Goal: Transaction & Acquisition: Download file/media

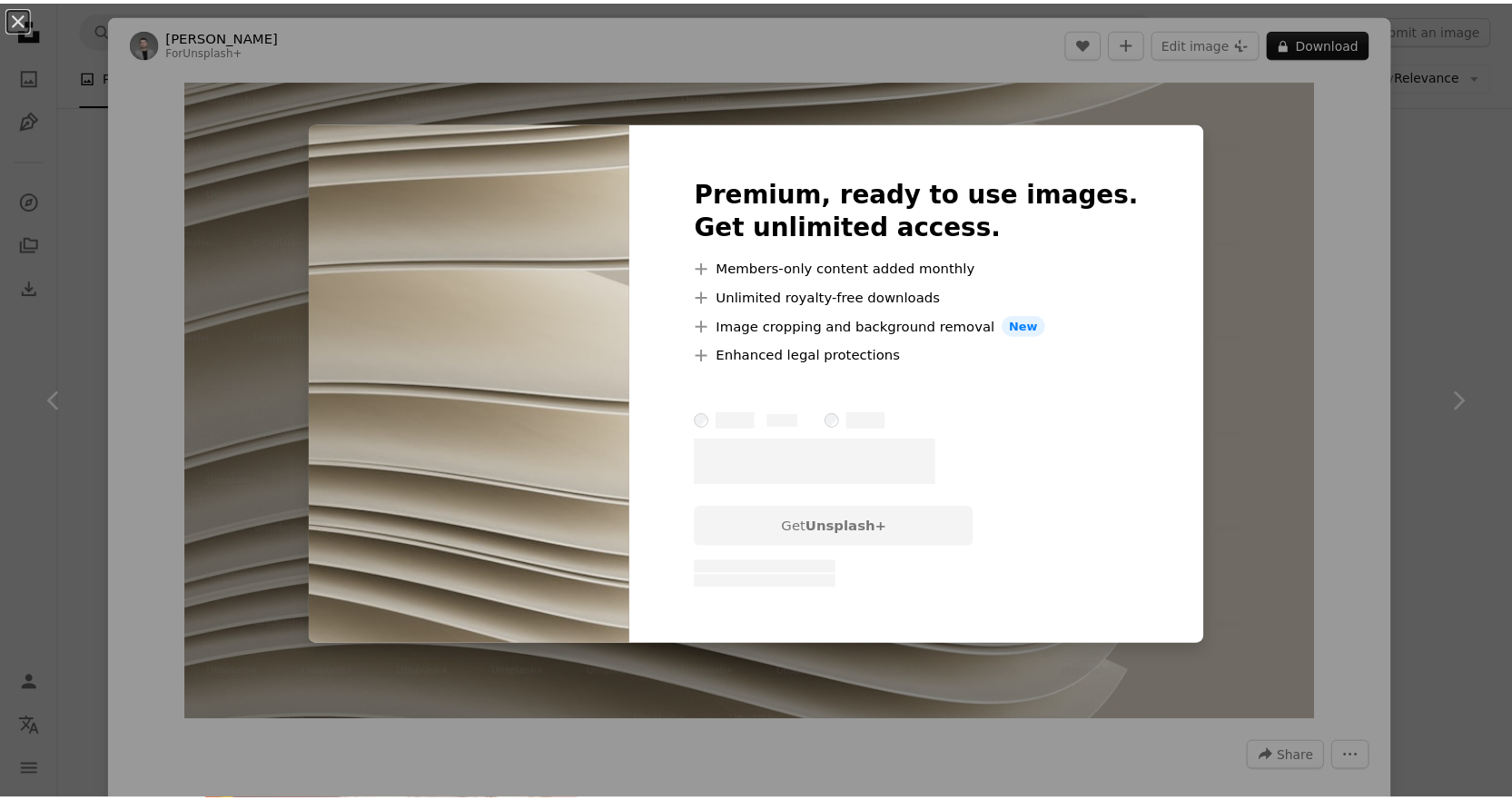
scroll to position [2739, 0]
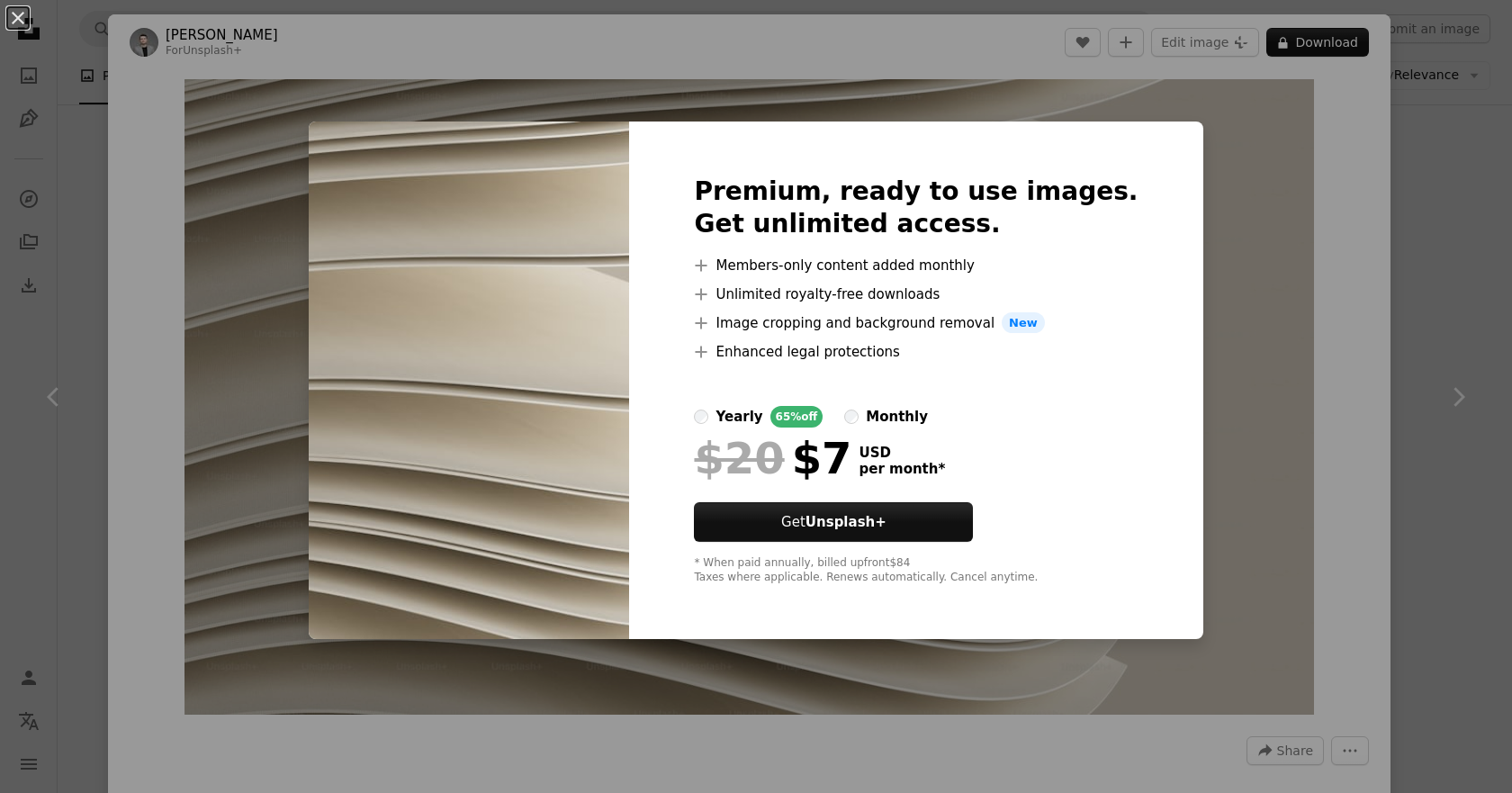
click at [854, 415] on div "yearly 65% off monthly" at bounding box center [916, 416] width 444 height 22
click at [763, 417] on div "yearly" at bounding box center [739, 416] width 47 height 22
click at [1194, 370] on div "An X shape Premium, ready to use images. Get unlimited access. A plus sign Memb…" at bounding box center [756, 396] width 1512 height 793
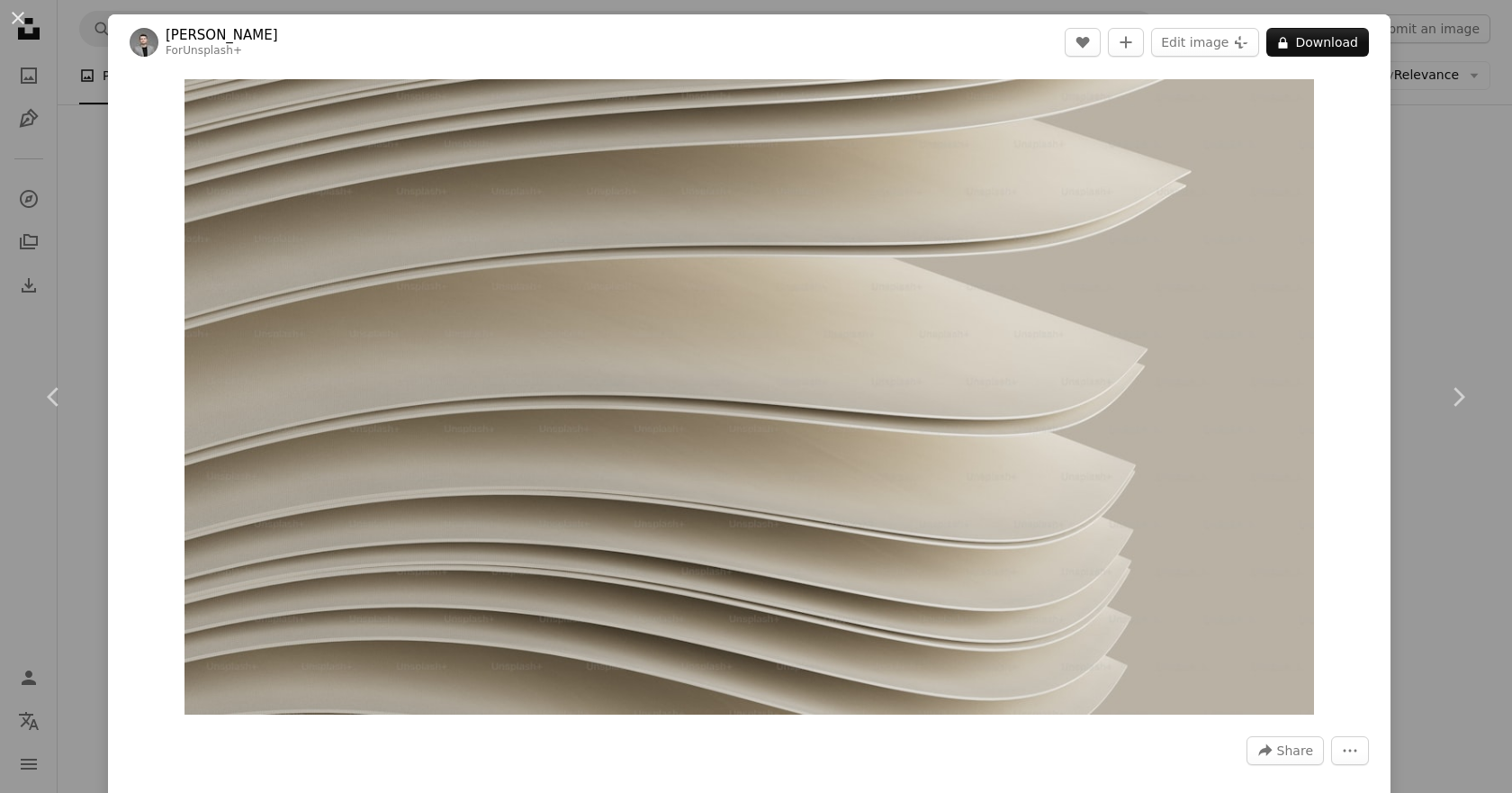
click at [45, 203] on div "An X shape Chevron left Chevron right [PERSON_NAME] For Unsplash+ A heart A plu…" at bounding box center [756, 396] width 1512 height 793
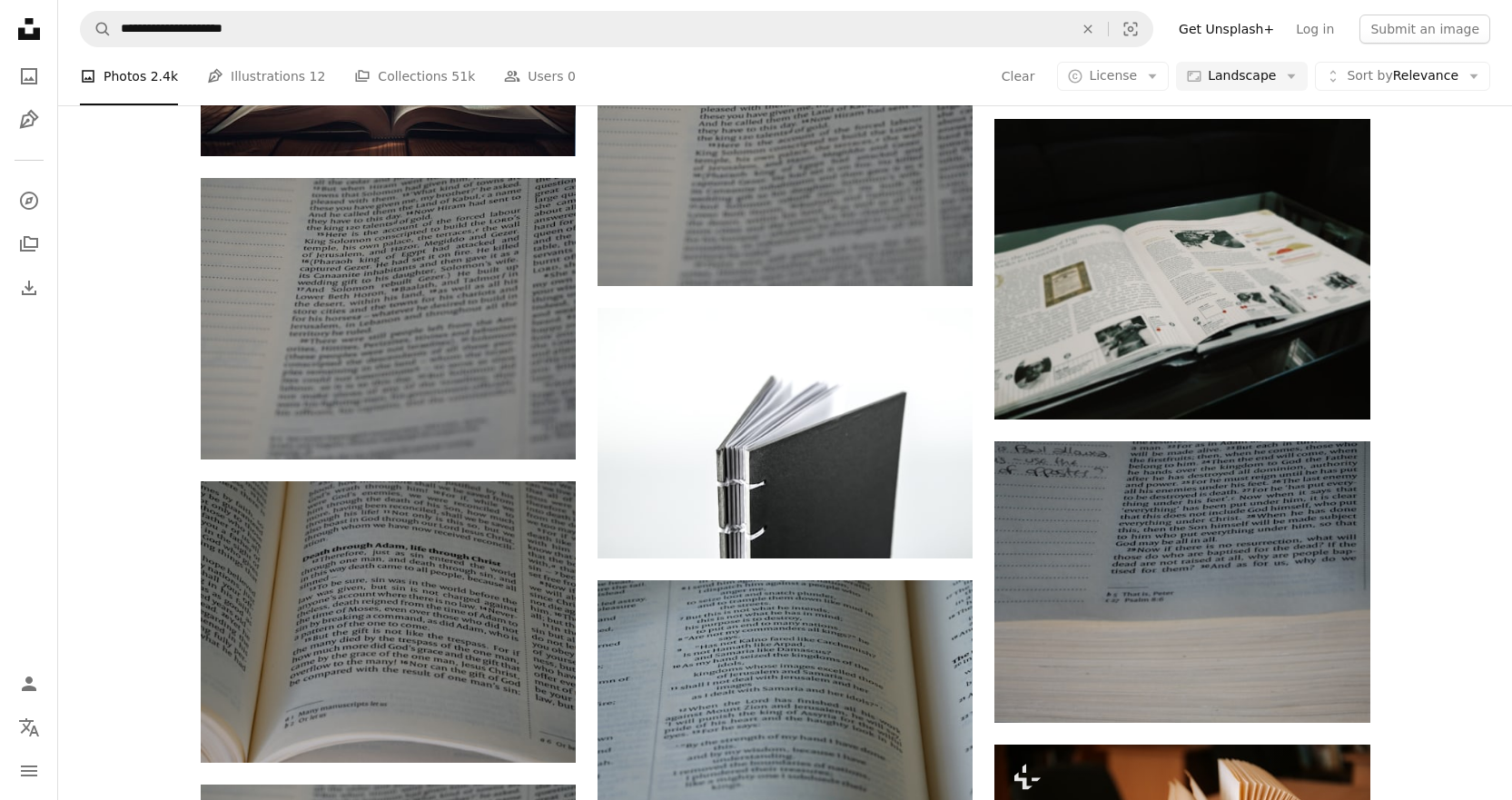
scroll to position [4857, 0]
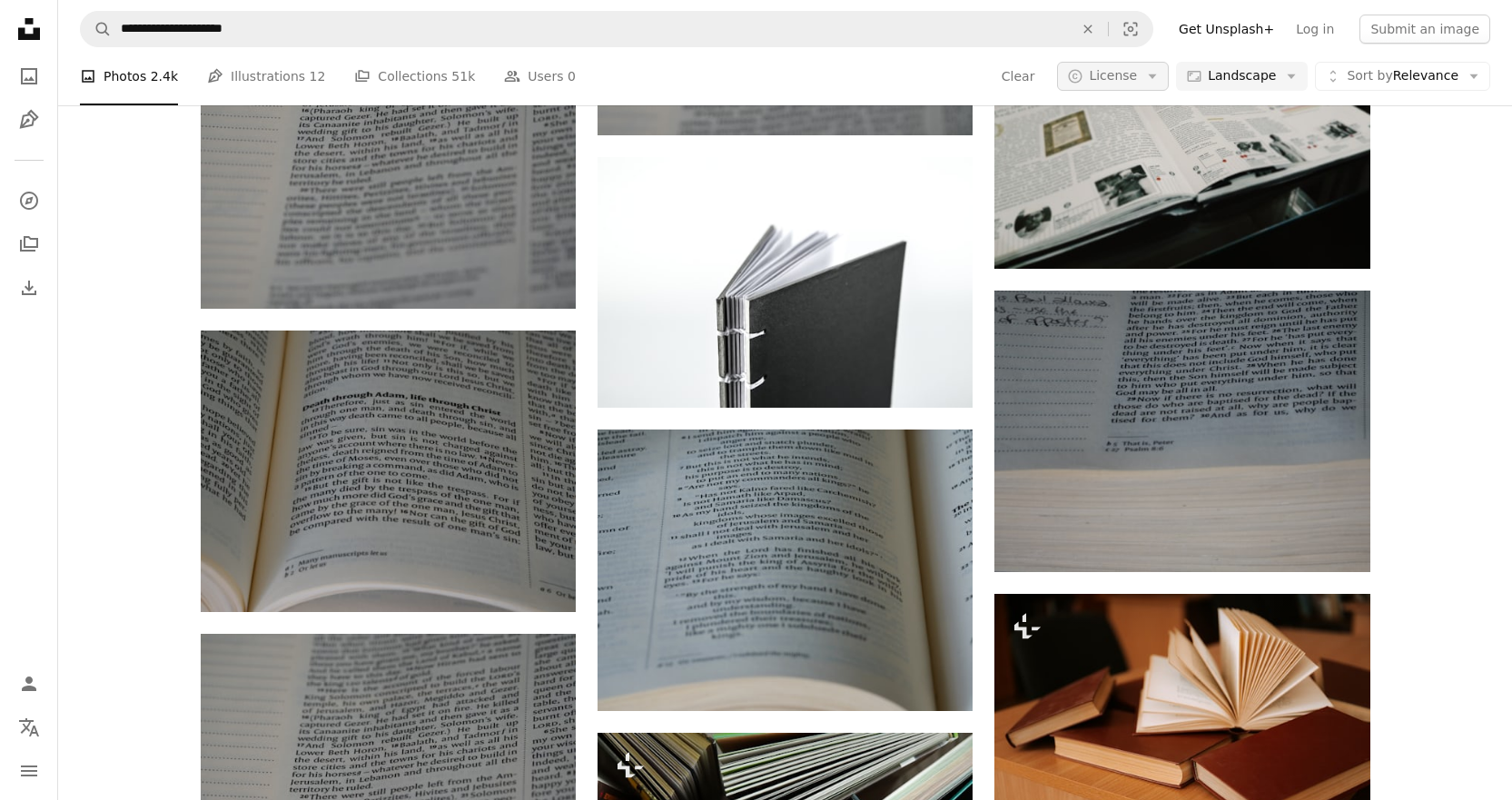
click at [1160, 66] on button "A copyright icon © License Arrow down" at bounding box center [1113, 76] width 111 height 30
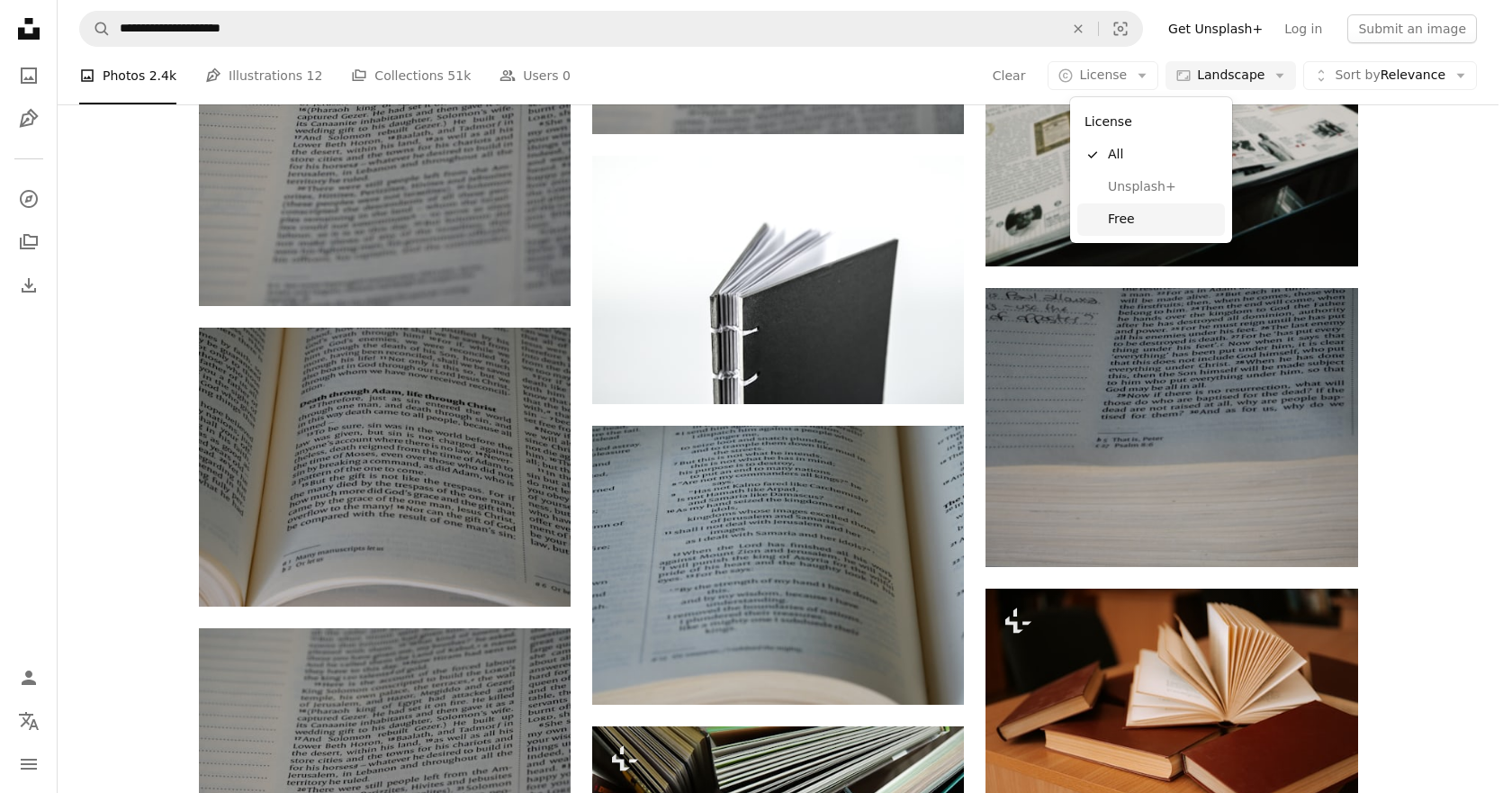
click at [1145, 203] on link "Free" at bounding box center [1151, 219] width 147 height 32
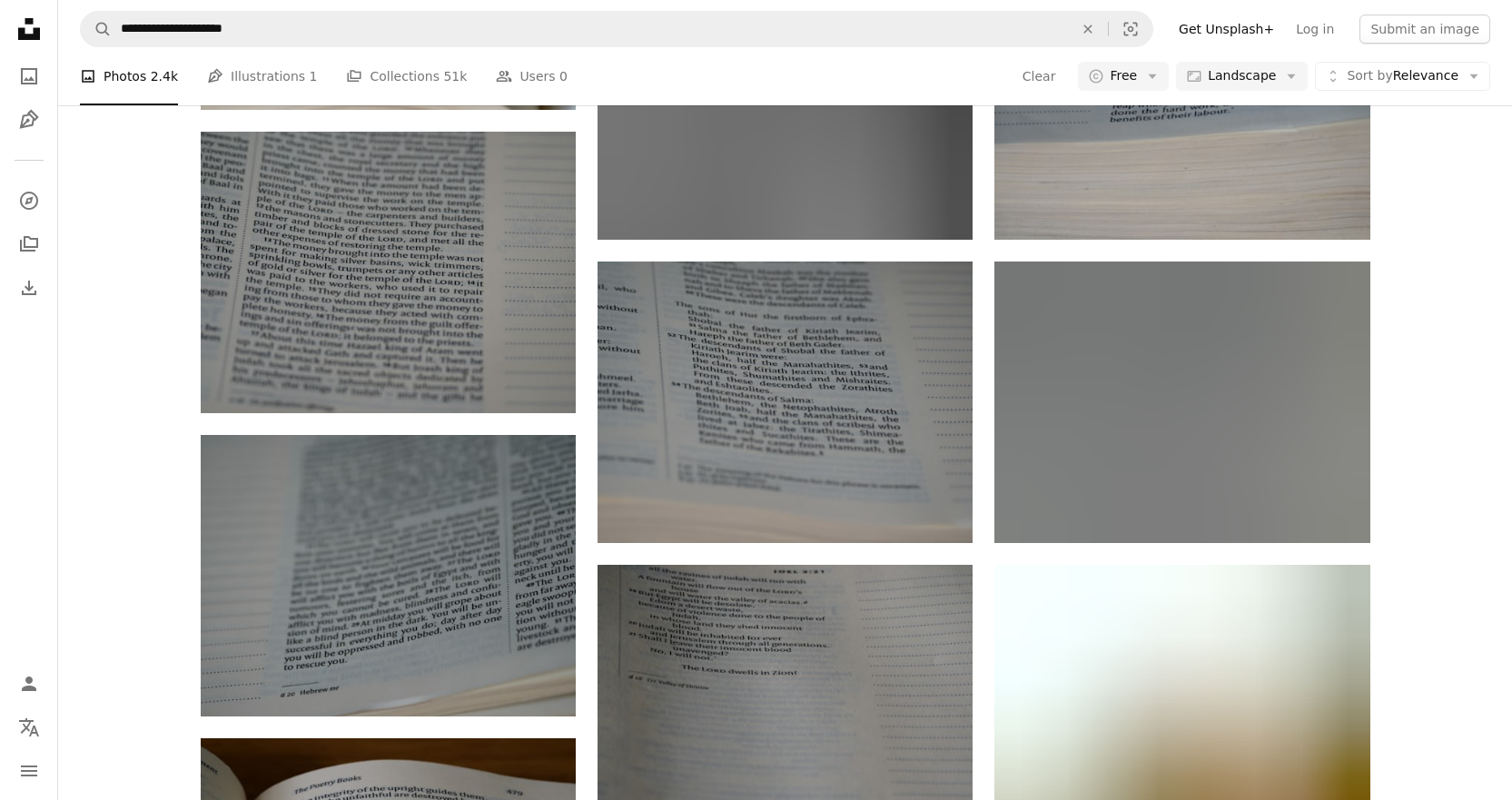
scroll to position [20583, 0]
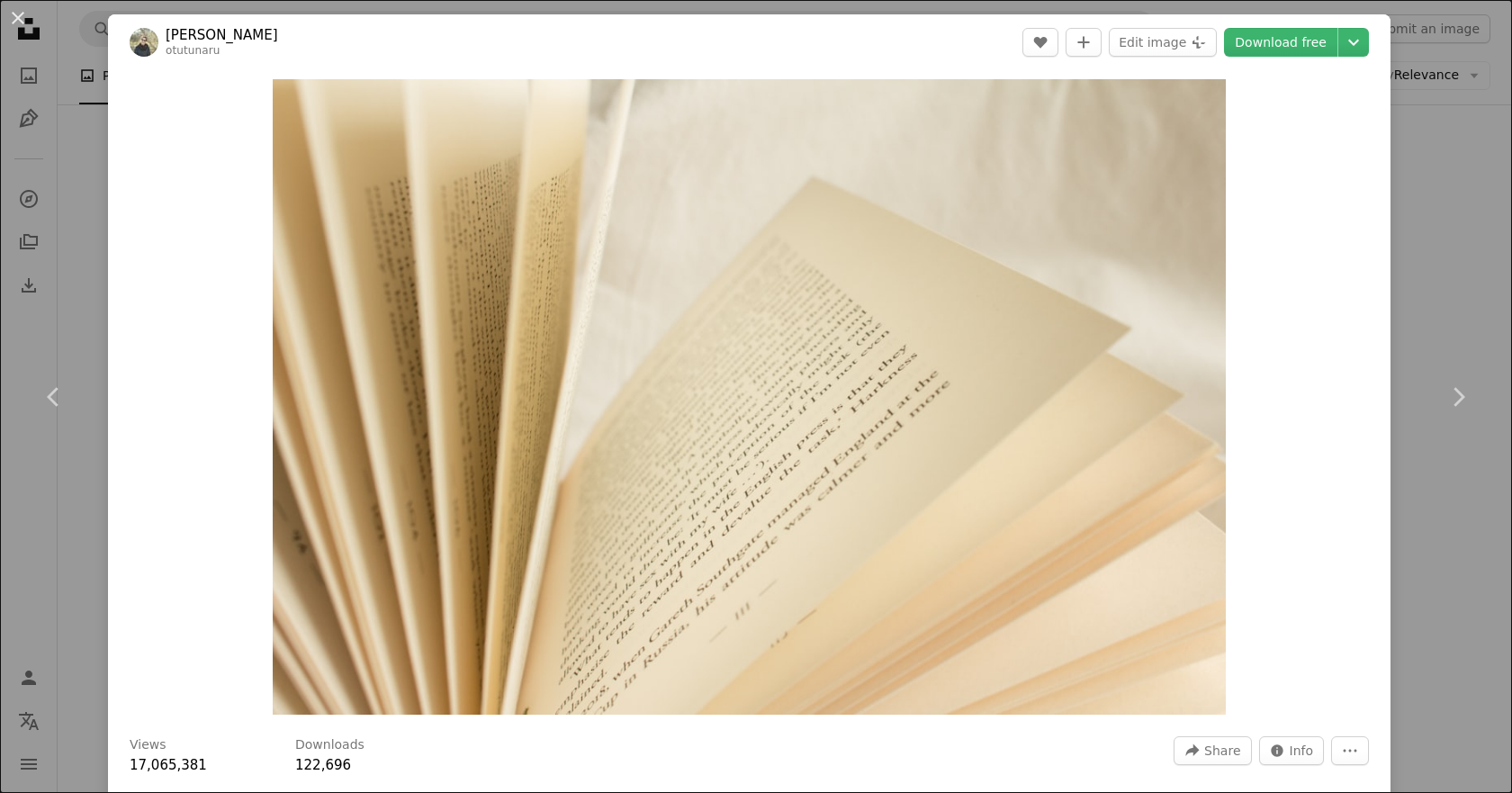
drag, startPoint x: 1459, startPoint y: 254, endPoint x: 1238, endPoint y: 68, distance: 288.9
click at [1288, 96] on div "An X shape Chevron left Chevron right [PERSON_NAME] otutunaru A heart A plus si…" at bounding box center [756, 396] width 1512 height 793
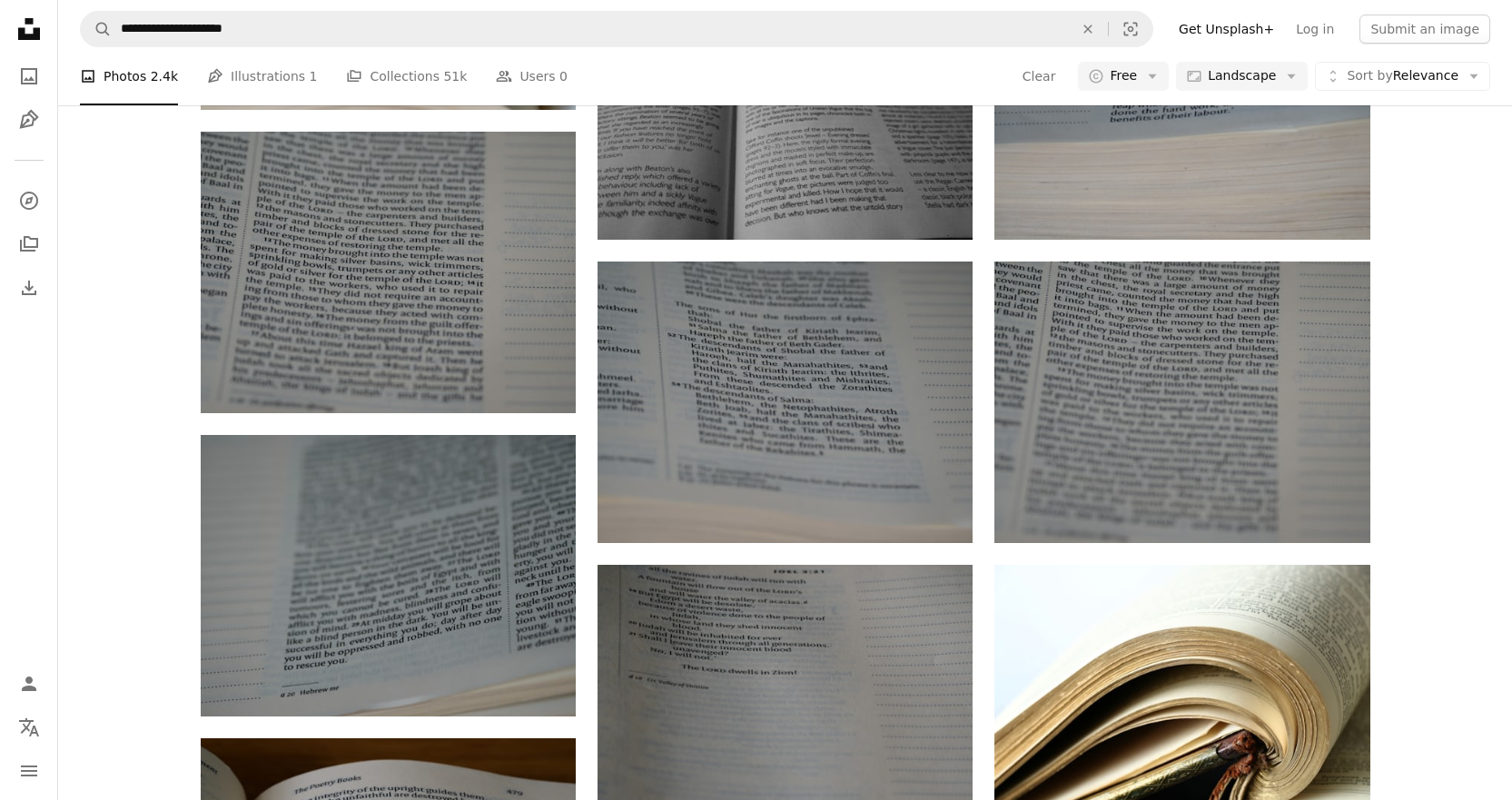
drag, startPoint x: 249, startPoint y: 517, endPoint x: 335, endPoint y: 538, distance: 88.5
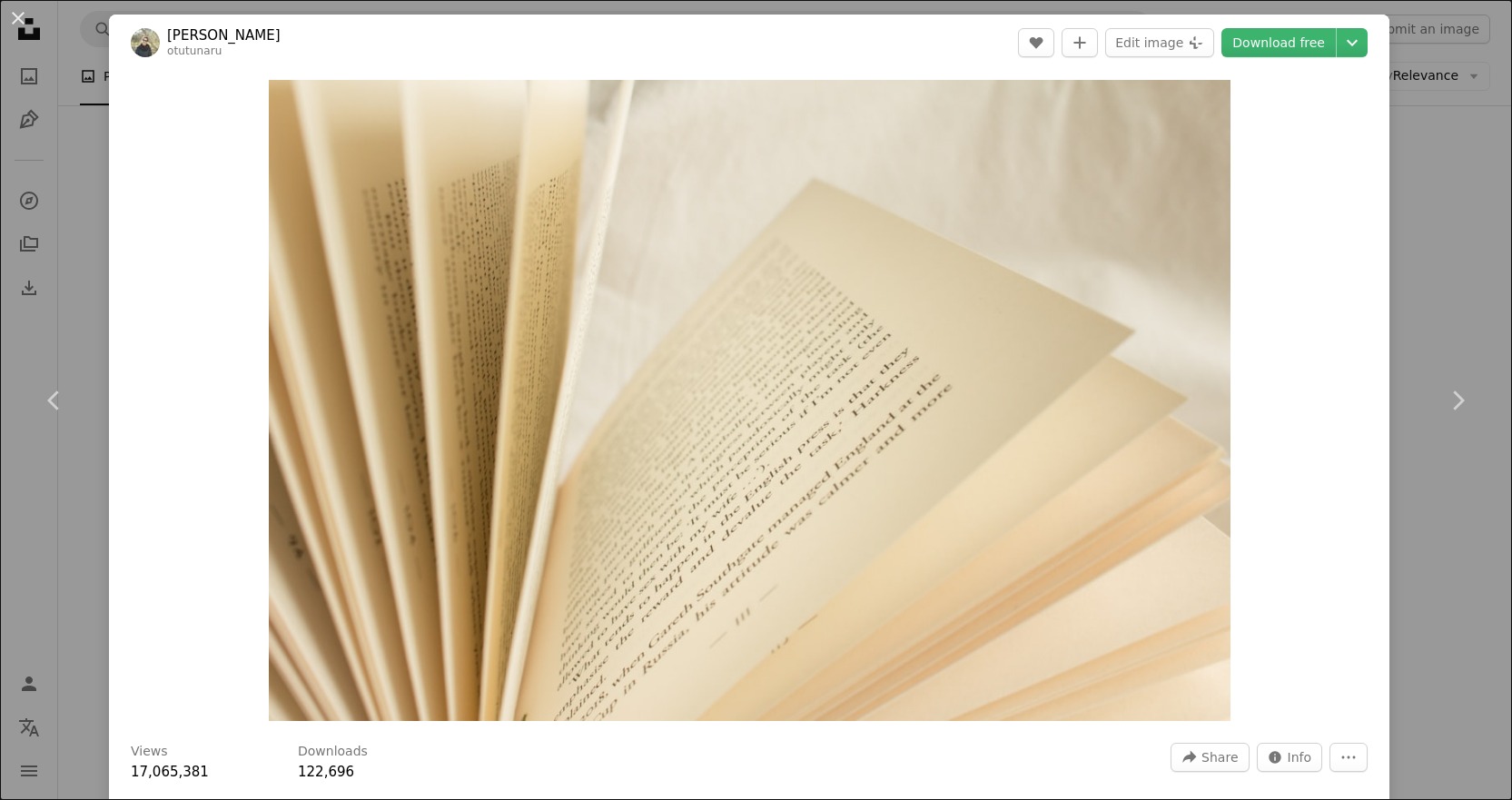
scroll to position [20583, 0]
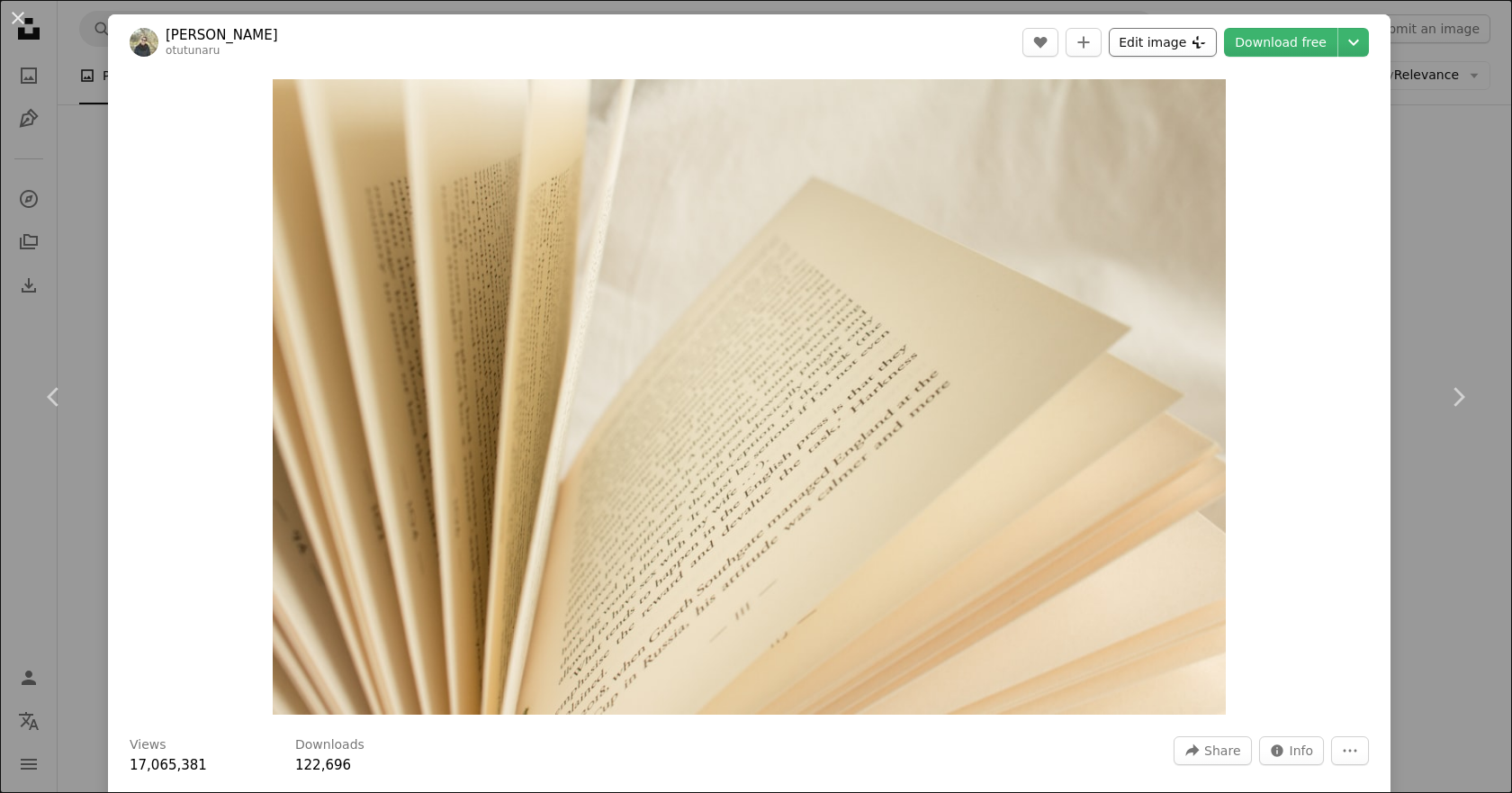
click at [1201, 34] on button "Edit image Plus sign for Unsplash+" at bounding box center [1163, 42] width 108 height 29
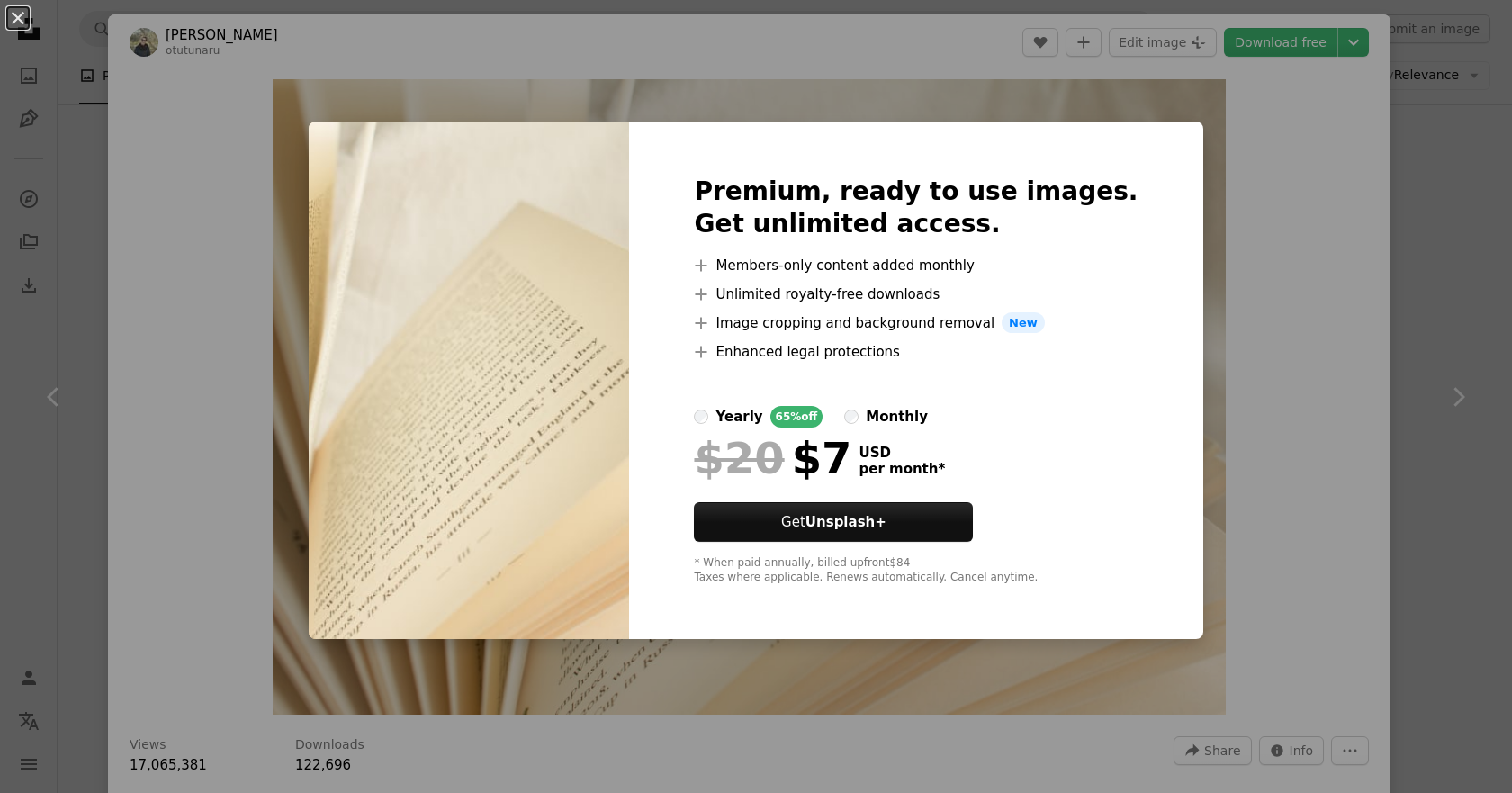
click at [1283, 216] on div "An X shape Premium, ready to use images. Get unlimited access. A plus sign Memb…" at bounding box center [756, 396] width 1512 height 793
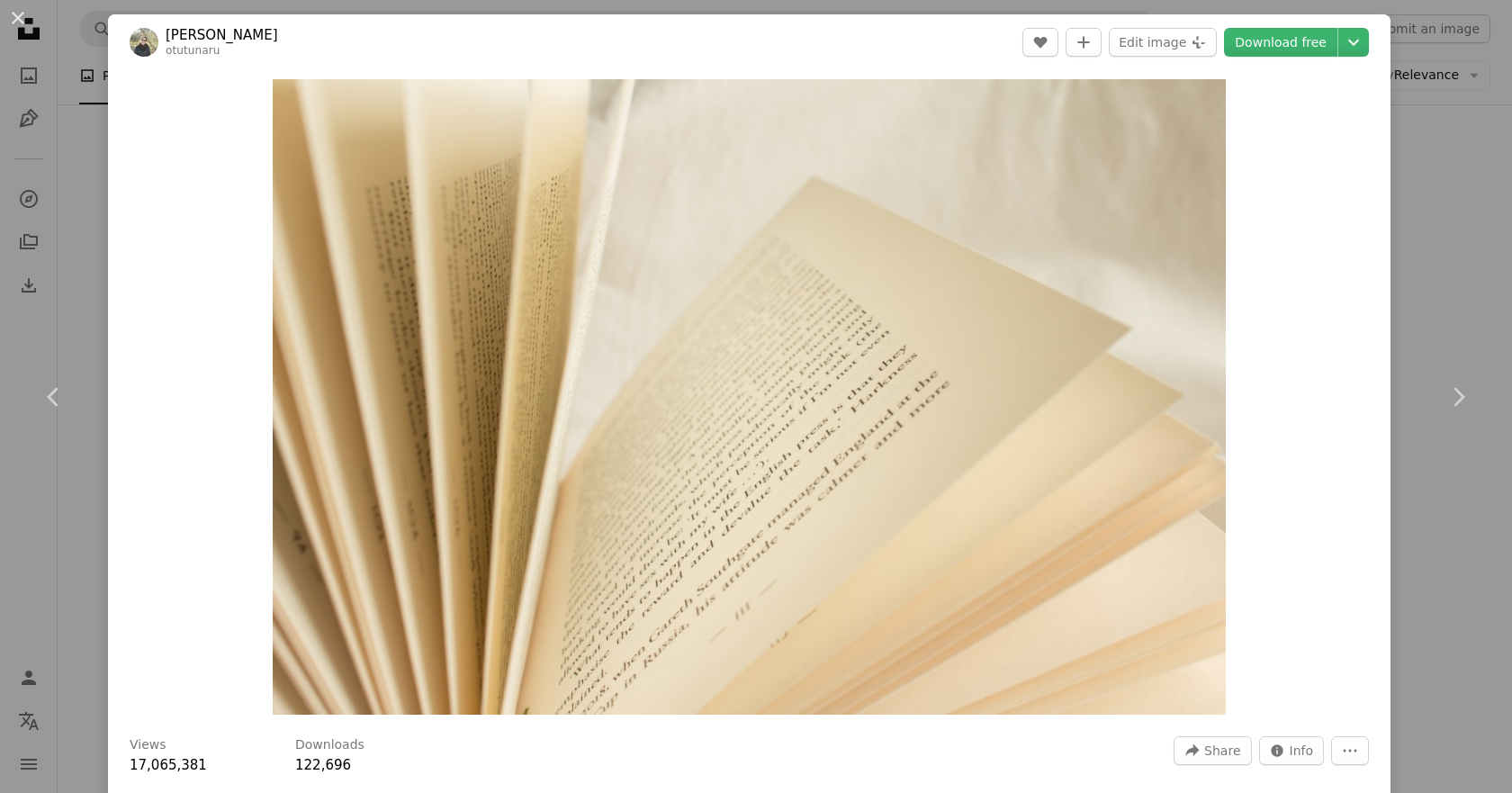
click at [69, 41] on div "An X shape Chevron left Chevron right [PERSON_NAME] otutunaru A heart A plus si…" at bounding box center [756, 396] width 1512 height 793
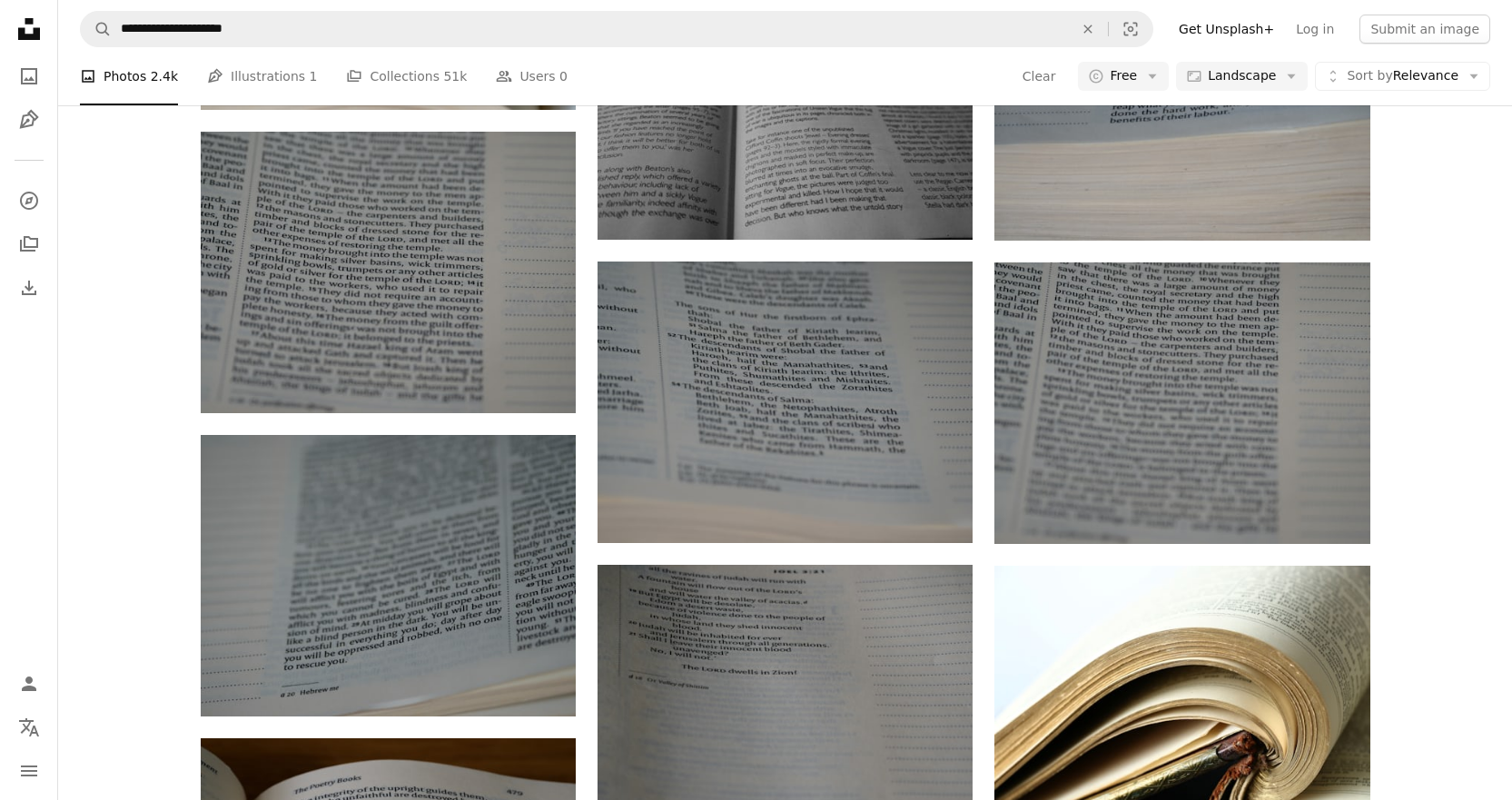
scroll to position [24367, 0]
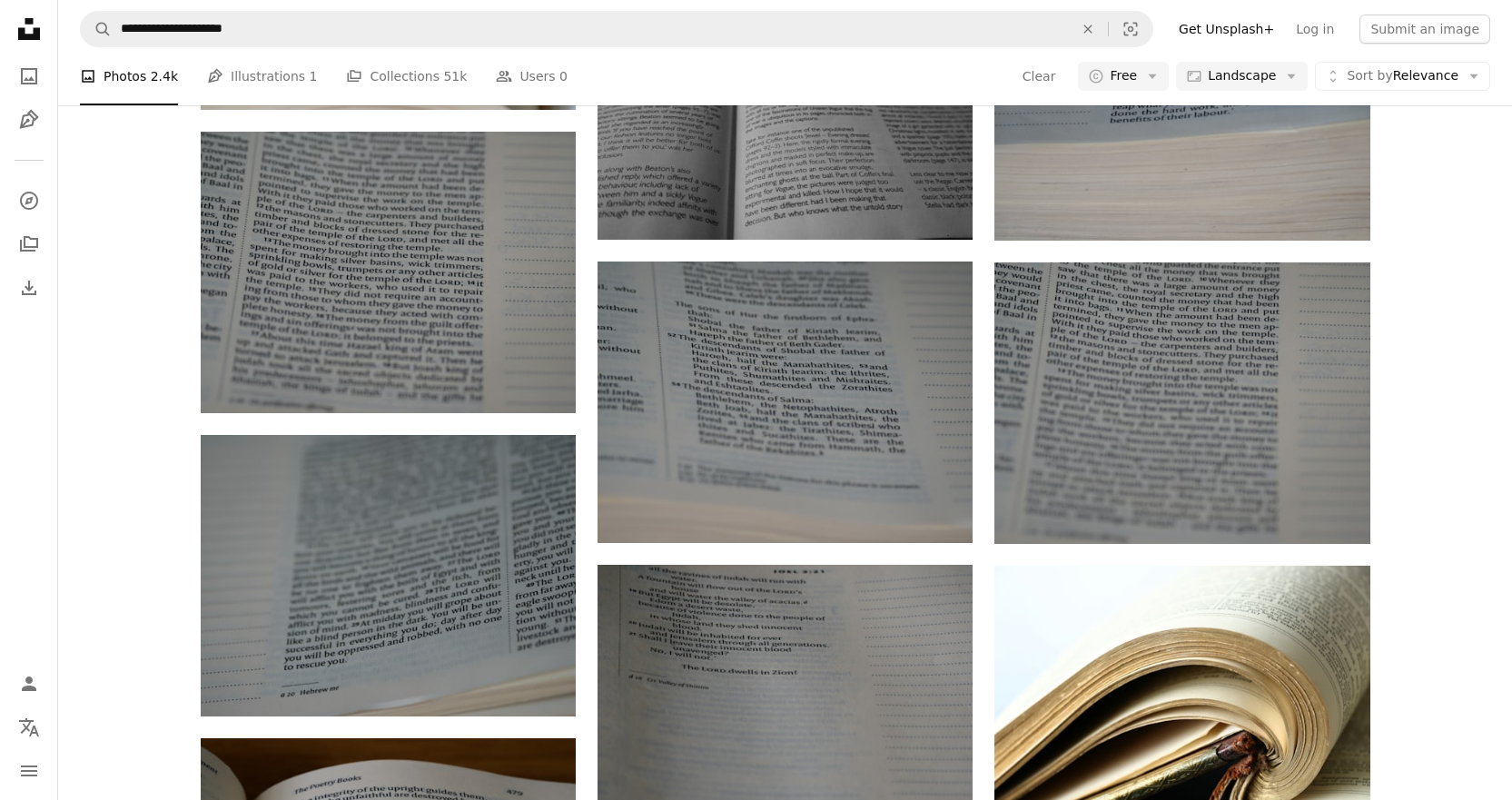
scroll to position [29146, 0]
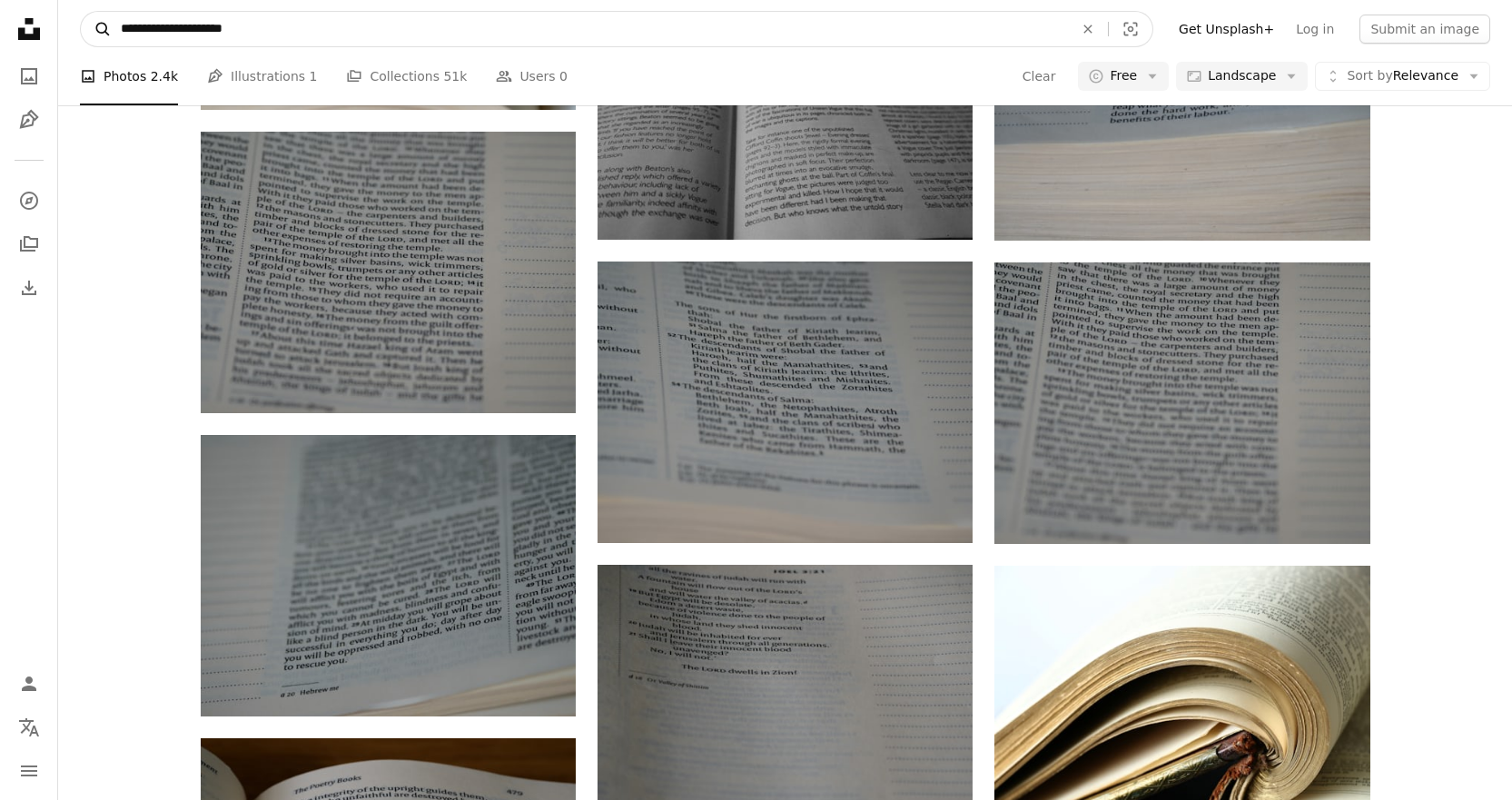
drag, startPoint x: 160, startPoint y: 35, endPoint x: 87, endPoint y: 12, distance: 76.5
click at [87, 12] on form "**********" at bounding box center [616, 29] width 1074 height 36
type input "**********"
click button "A magnifying glass" at bounding box center [96, 29] width 30 height 34
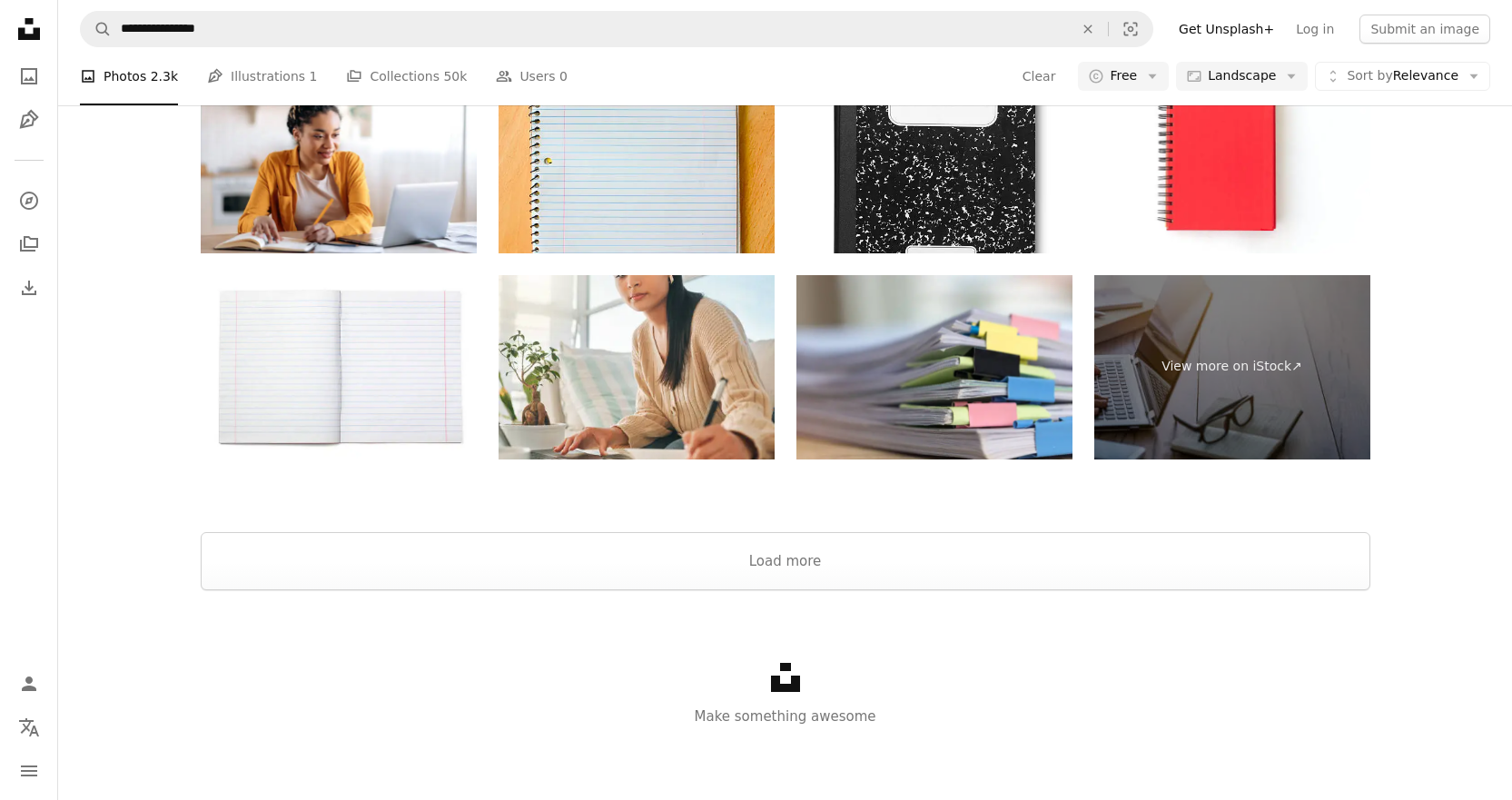
scroll to position [1950, 0]
click at [973, 556] on button "Load more" at bounding box center [786, 561] width 1170 height 58
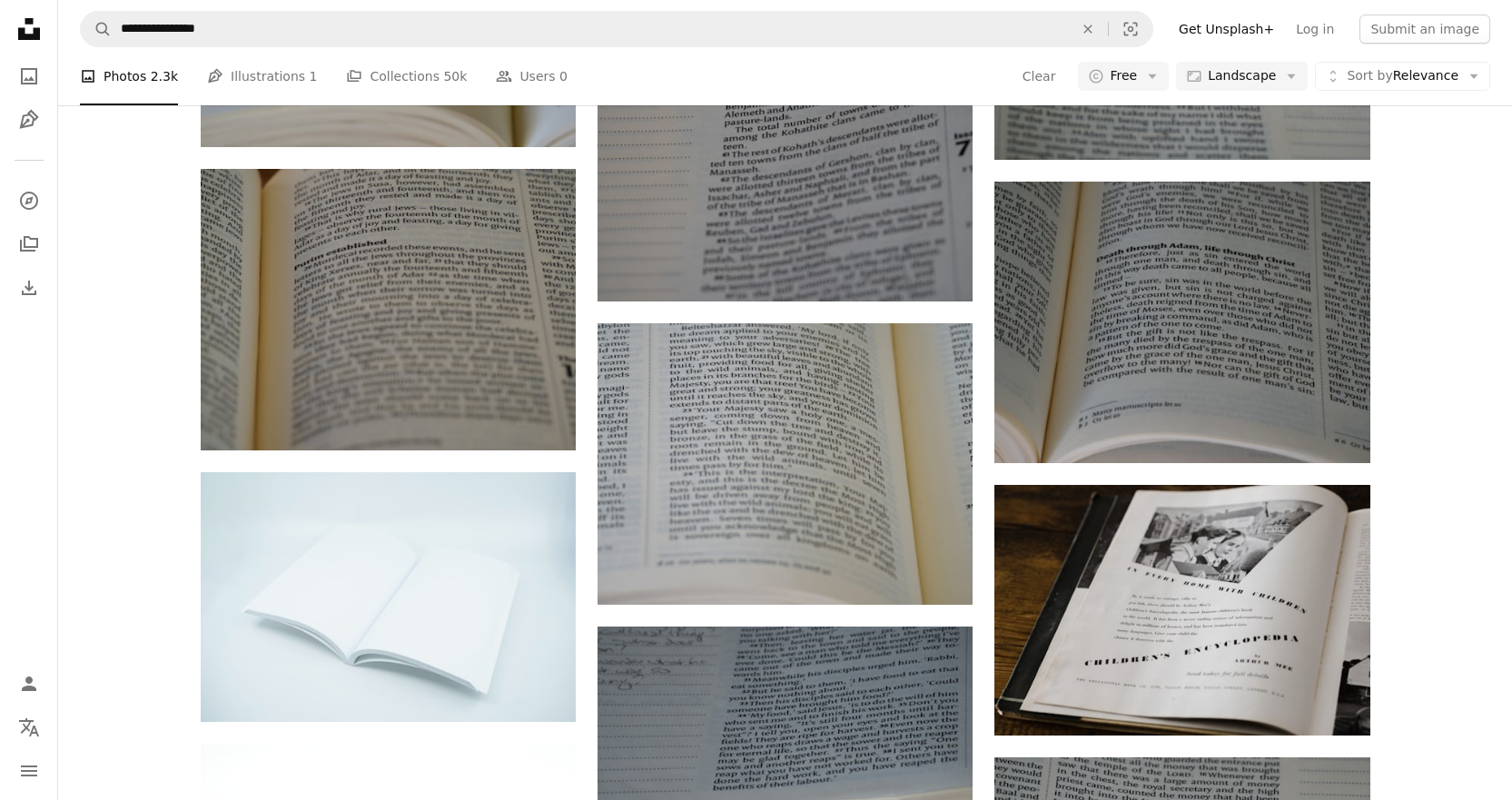
scroll to position [4827, 0]
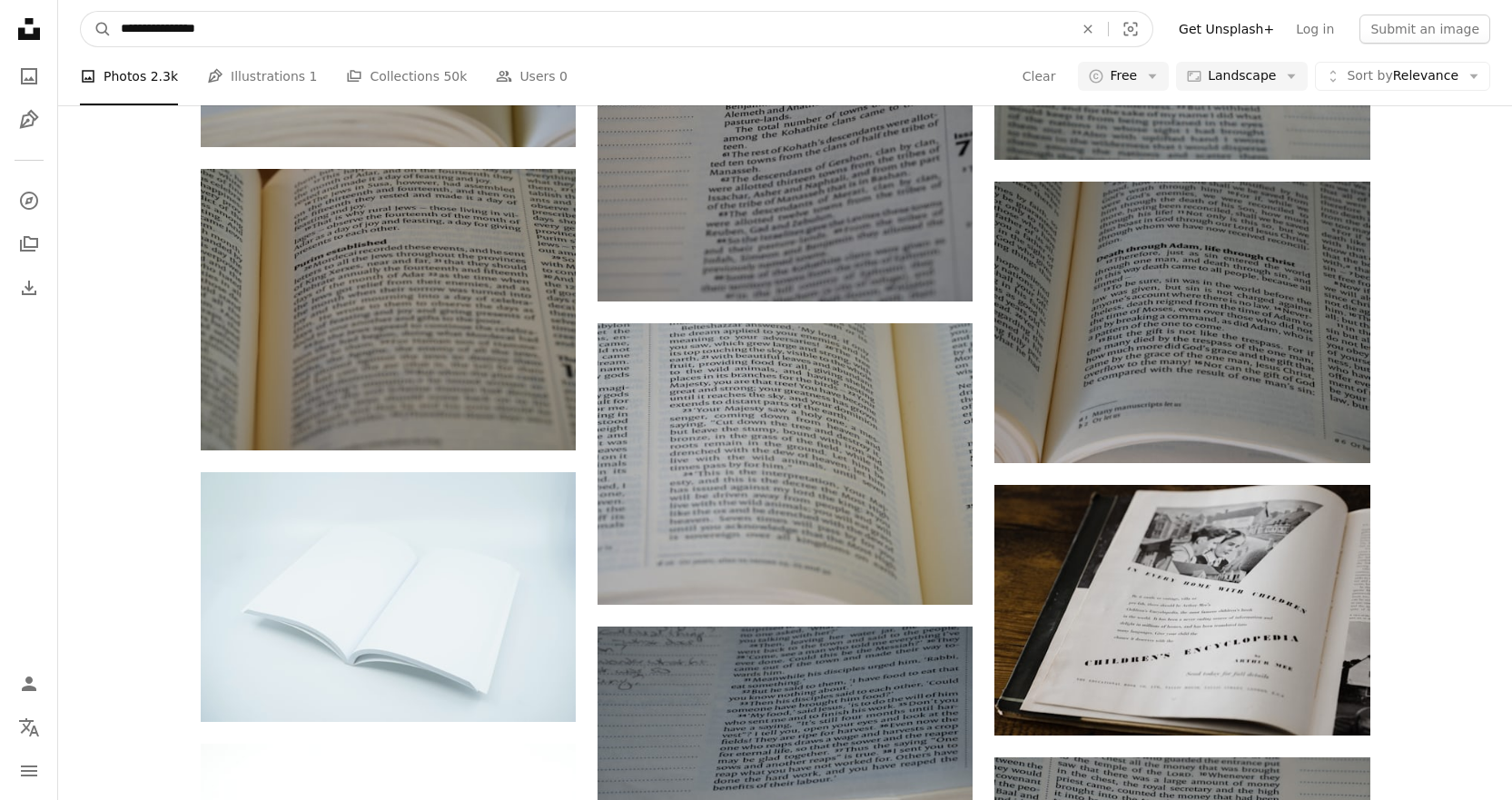
click at [203, 25] on input "**********" at bounding box center [590, 29] width 957 height 34
type input "**********"
click button "A magnifying glass" at bounding box center [96, 29] width 30 height 34
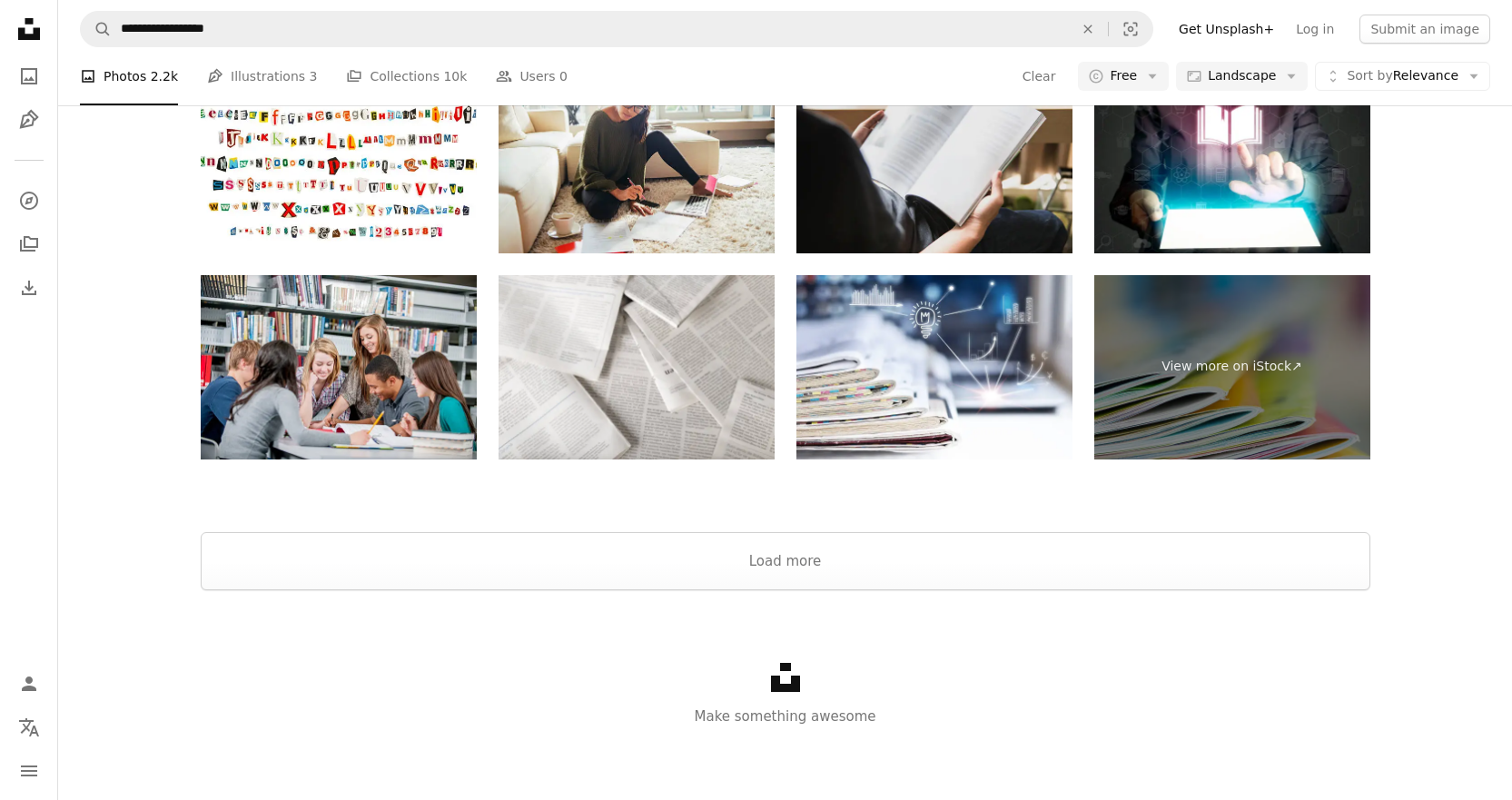
scroll to position [1960, 0]
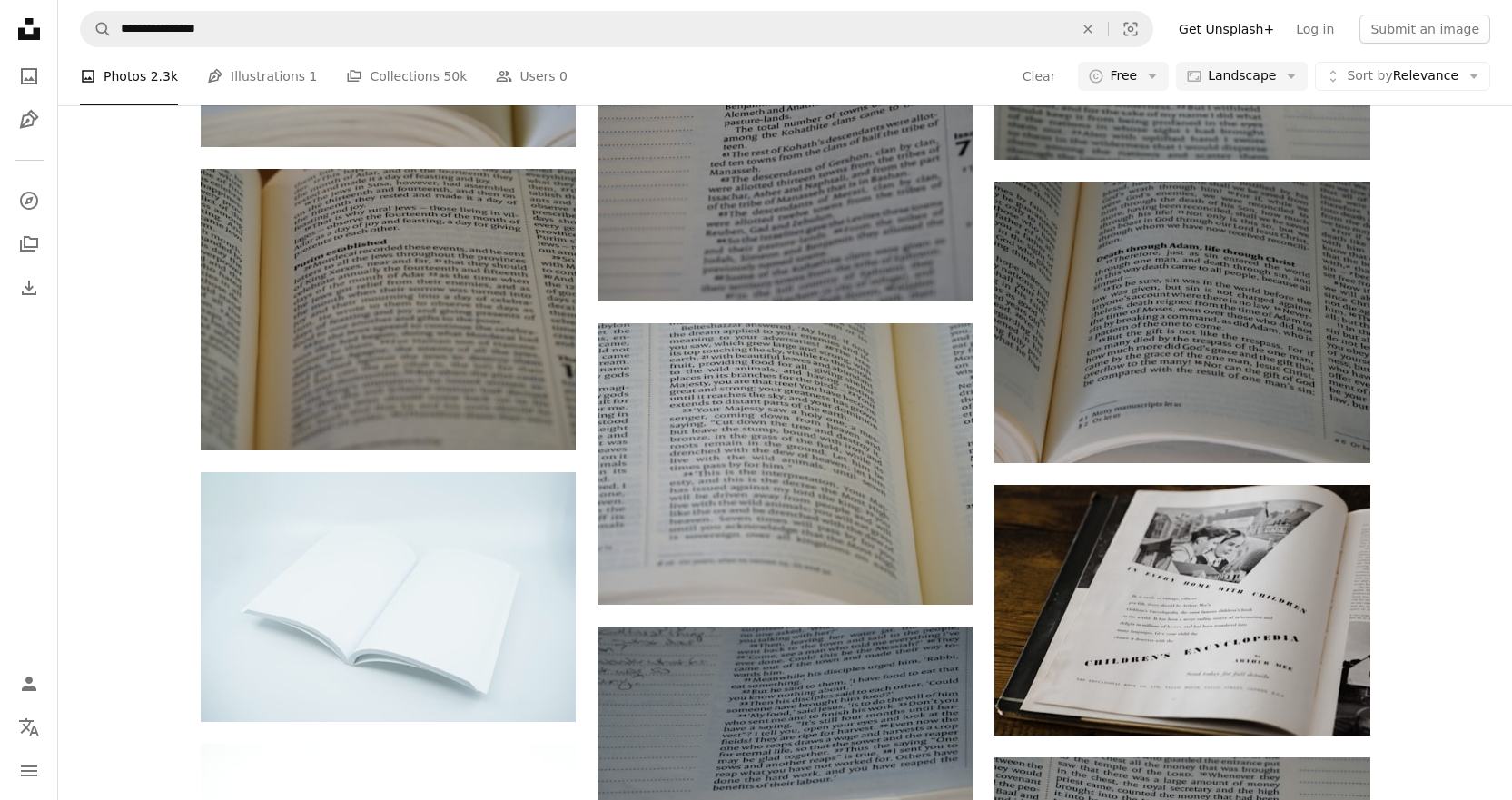
scroll to position [4827, 0]
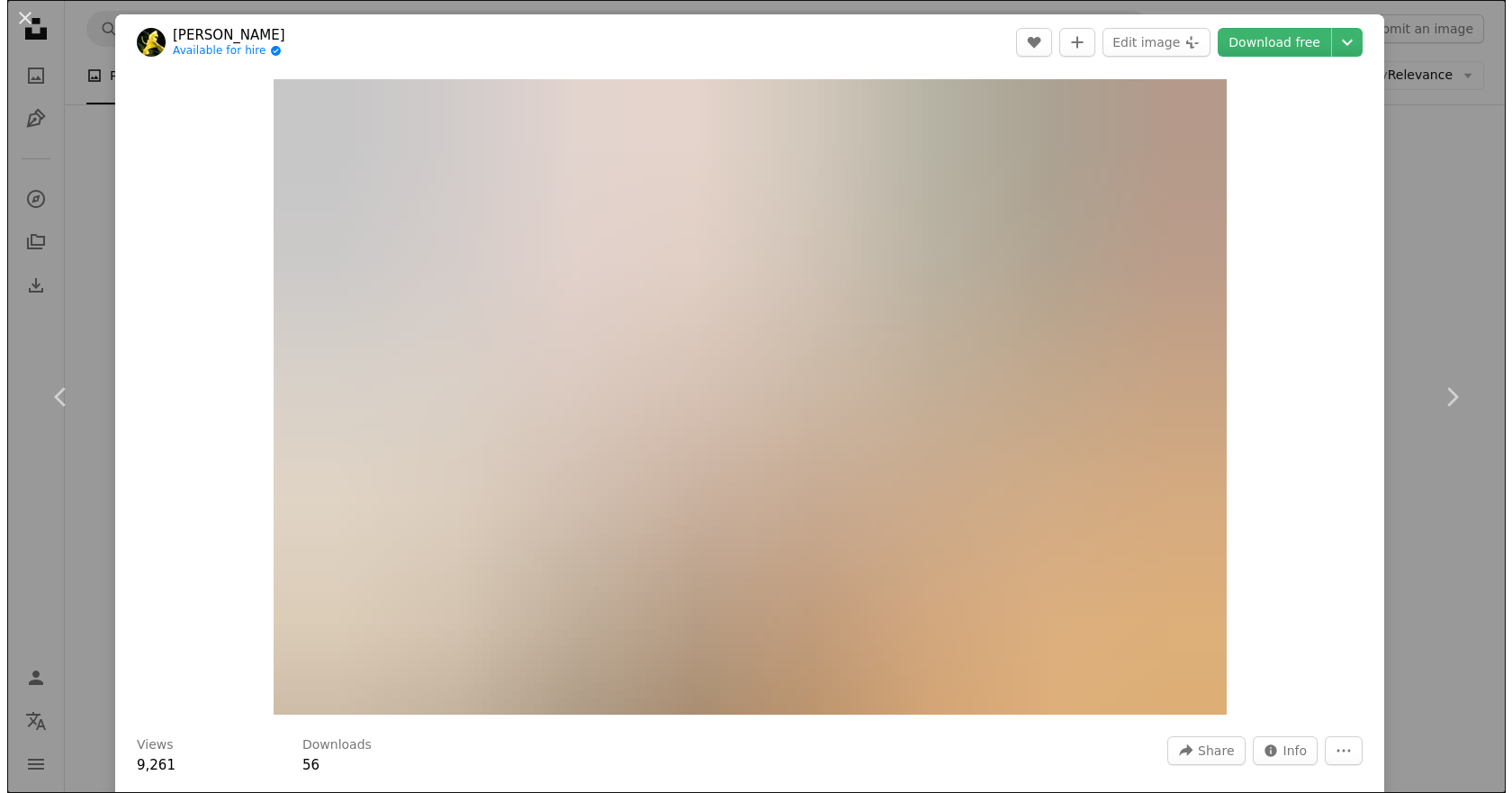
scroll to position [28891, 0]
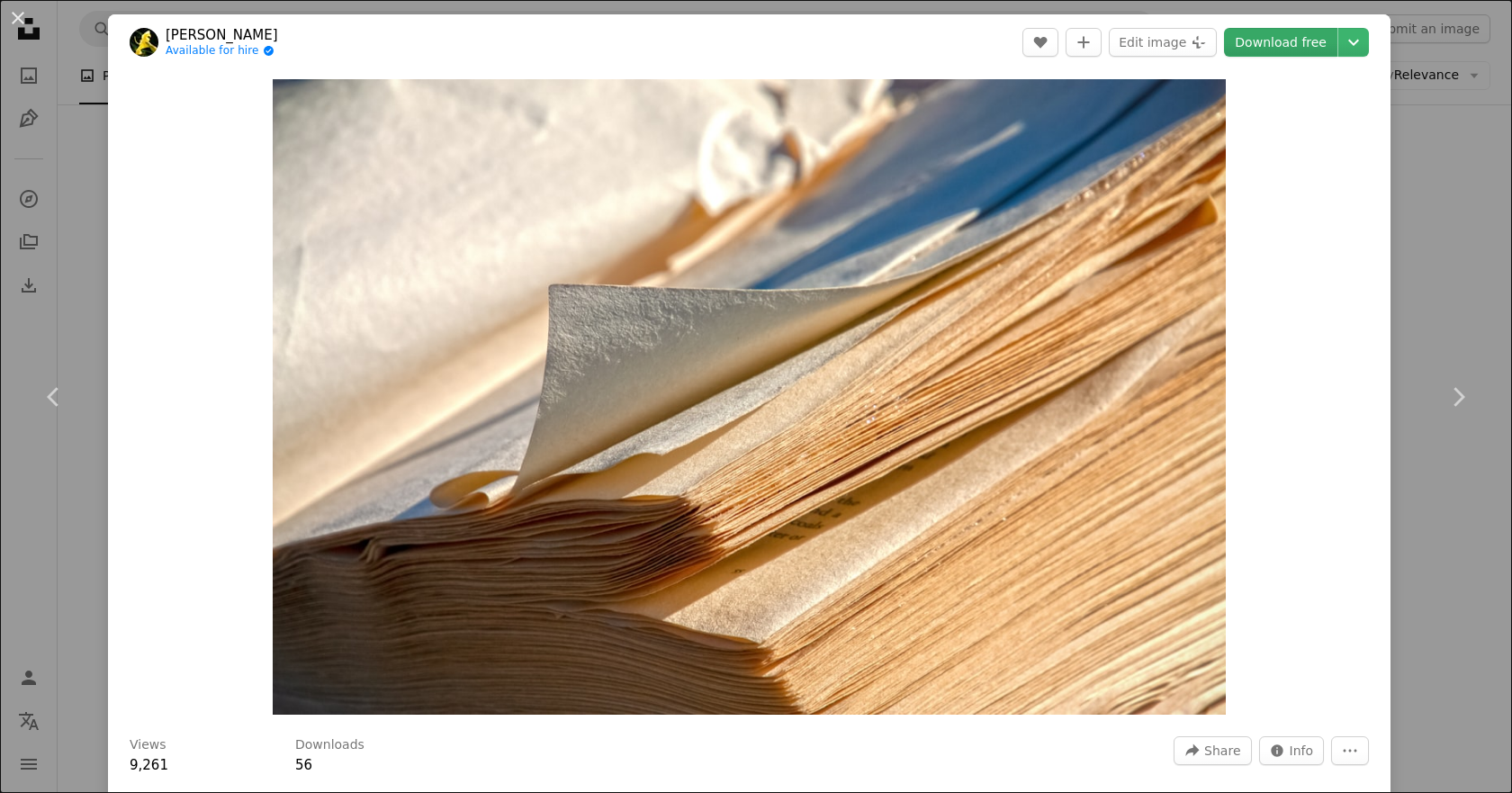
click at [1271, 33] on link "Download free" at bounding box center [1281, 42] width 113 height 29
